Goal: Information Seeking & Learning: Learn about a topic

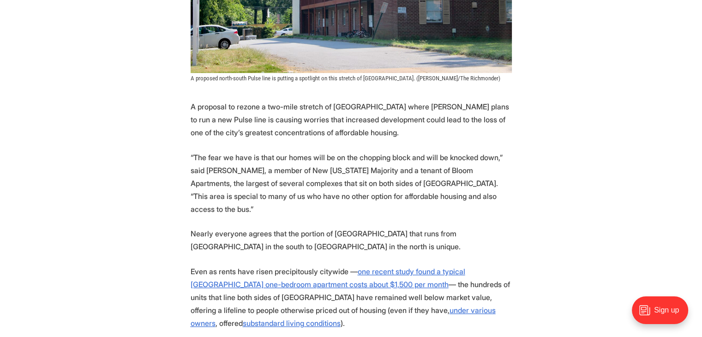
scroll to position [374, 0]
drag, startPoint x: 190, startPoint y: 156, endPoint x: 254, endPoint y: 151, distance: 64.3
click at [254, 151] on p "“The fear we have is that our homes will be on the chopping block and will be k…" at bounding box center [351, 182] width 321 height 65
click at [249, 157] on p "“The fear we have is that our homes will be on the chopping block and will be k…" at bounding box center [351, 182] width 321 height 65
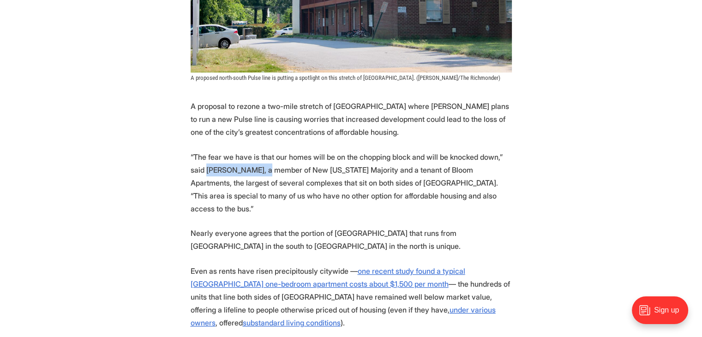
drag, startPoint x: 252, startPoint y: 157, endPoint x: 190, endPoint y: 156, distance: 62.3
copy p "[PERSON_NAME] Anyawelchi"
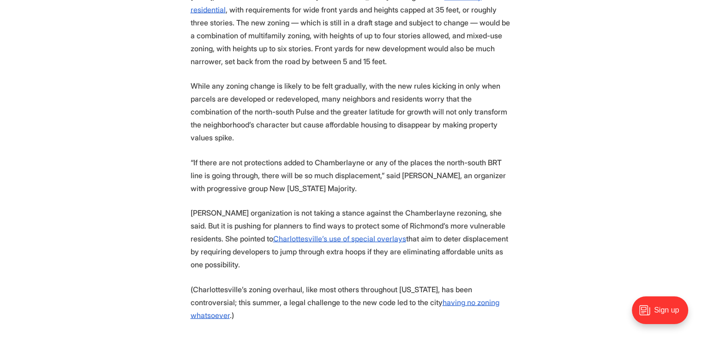
scroll to position [1756, 0]
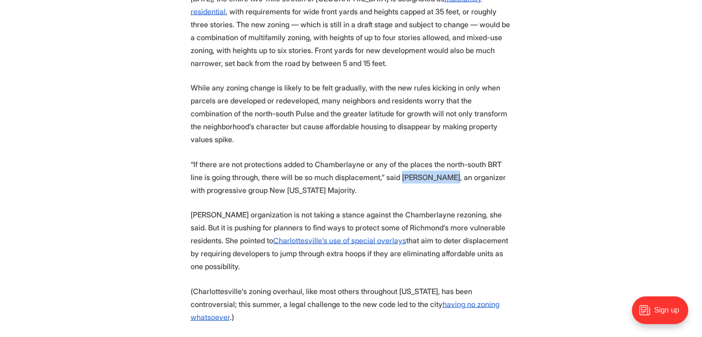
drag, startPoint x: 384, startPoint y: 125, endPoint x: 431, endPoint y: 124, distance: 47.6
click at [431, 158] on p "“If there are not protections added to Chamberlayne or any of the places the no…" at bounding box center [351, 177] width 321 height 39
copy p "[PERSON_NAME]"
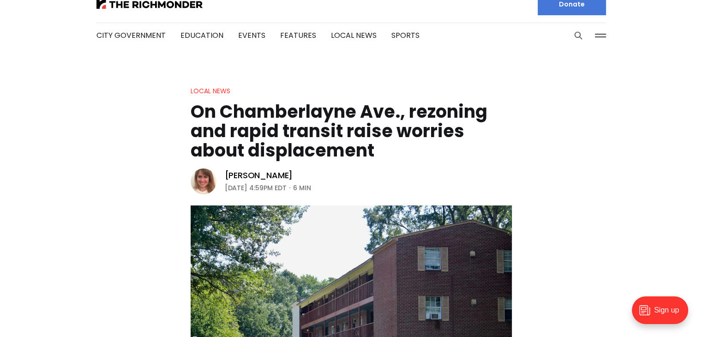
scroll to position [0, 0]
